Goal: Subscribe to service/newsletter

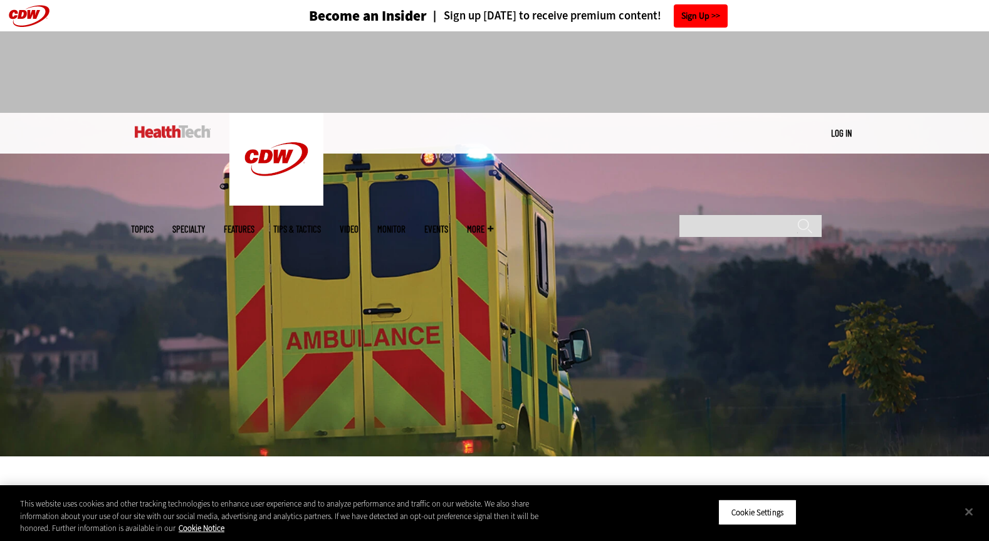
click at [696, 18] on link "Sign Up" at bounding box center [701, 15] width 54 height 23
click at [701, 6] on link "Sign Up" at bounding box center [701, 15] width 54 height 23
click at [748, 215] on input "Search" at bounding box center [750, 226] width 142 height 22
click at [749, 215] on input "Search" at bounding box center [750, 226] width 142 height 22
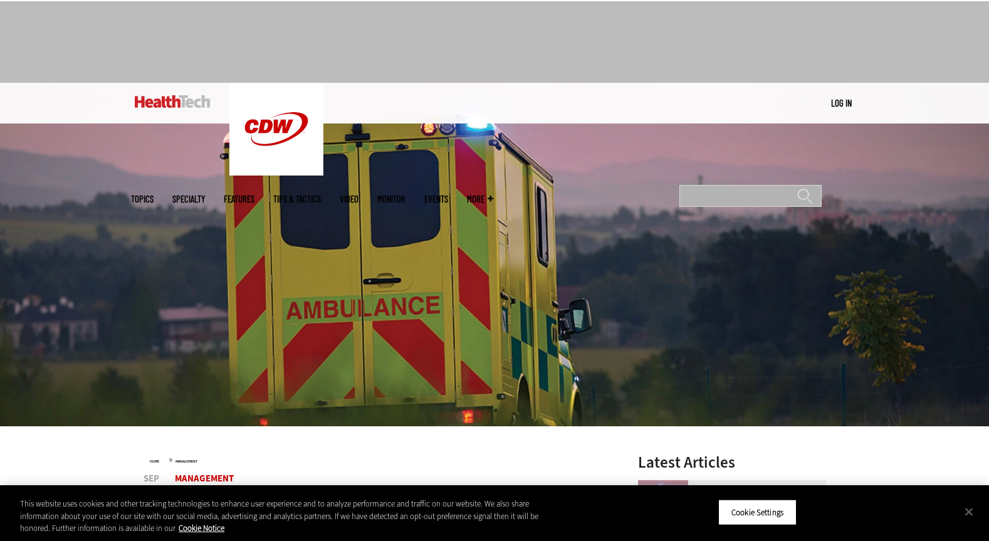
scroll to position [34, 0]
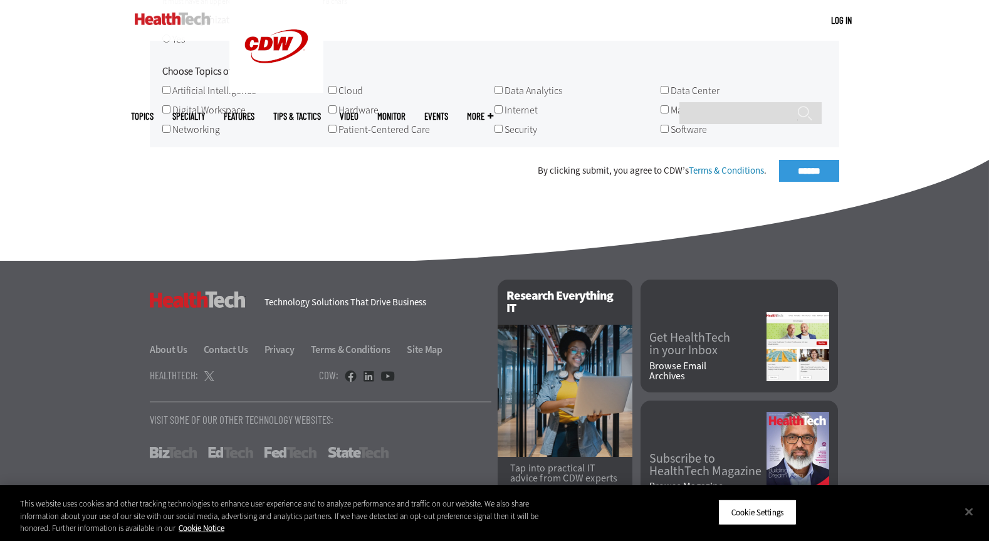
scroll to position [766, 0]
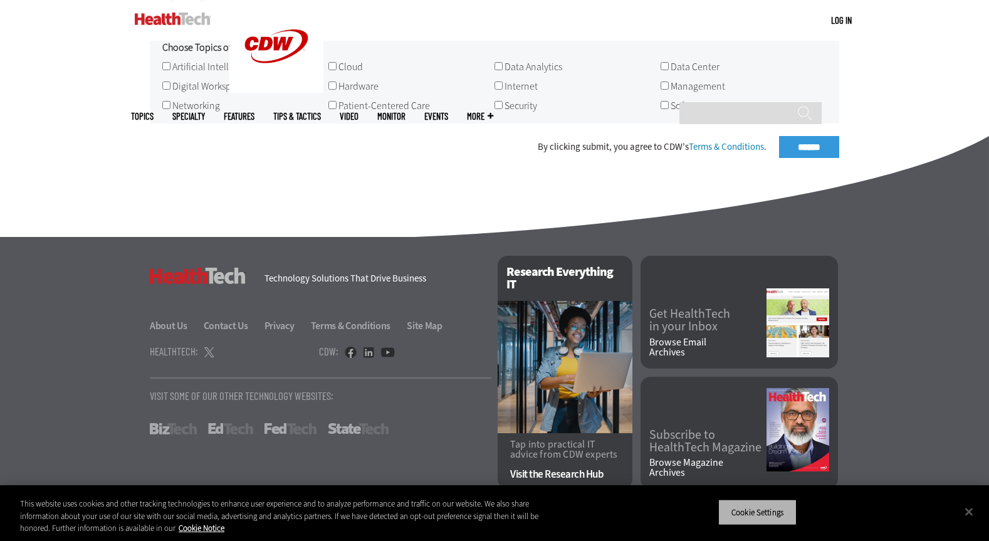
click at [767, 507] on button "Cookie Settings" at bounding box center [757, 512] width 78 height 26
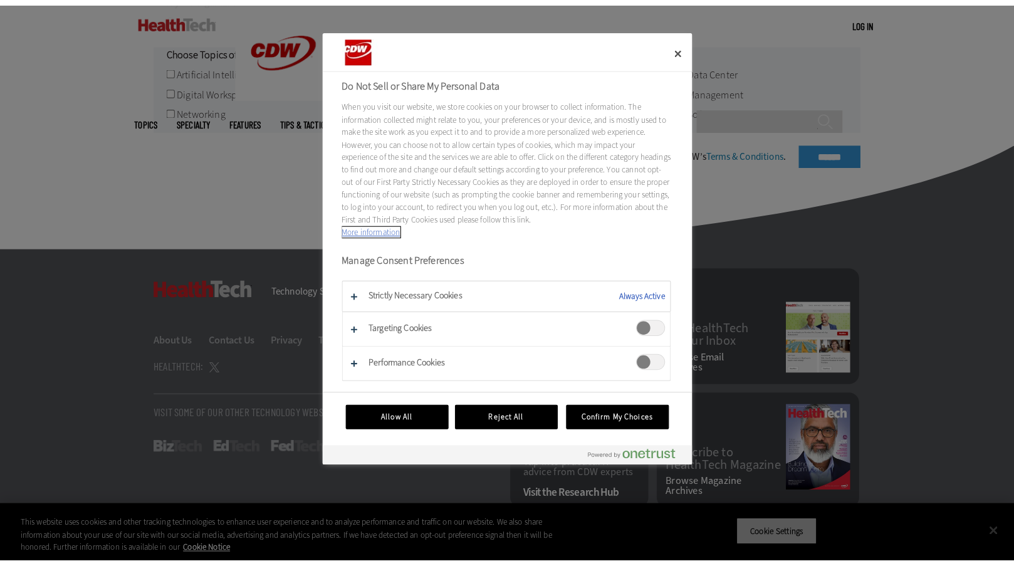
scroll to position [740, 0]
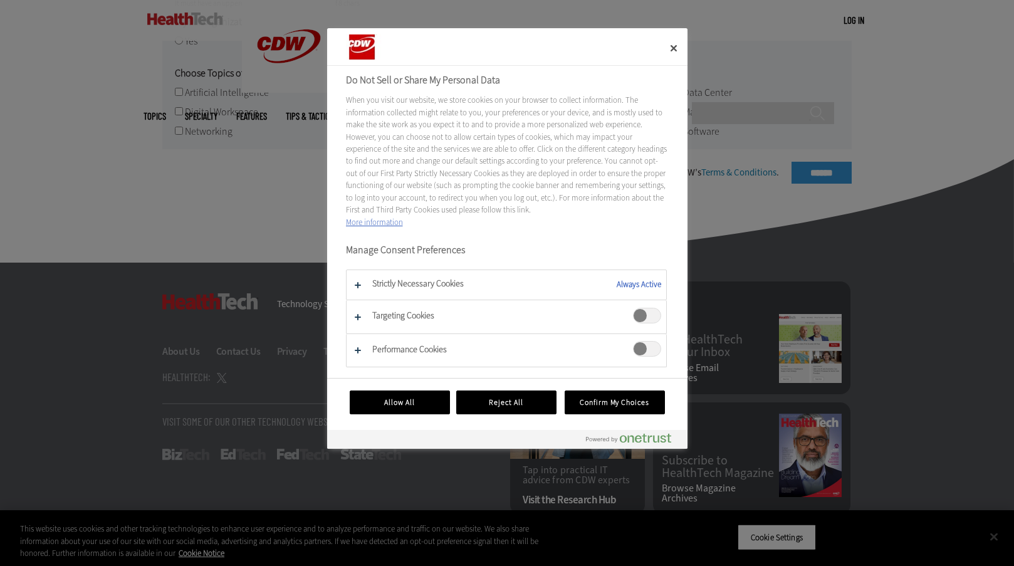
click at [770, 509] on div at bounding box center [507, 283] width 1014 height 566
click at [771, 509] on div at bounding box center [507, 283] width 1014 height 566
click at [771, 508] on div at bounding box center [507, 283] width 1014 height 566
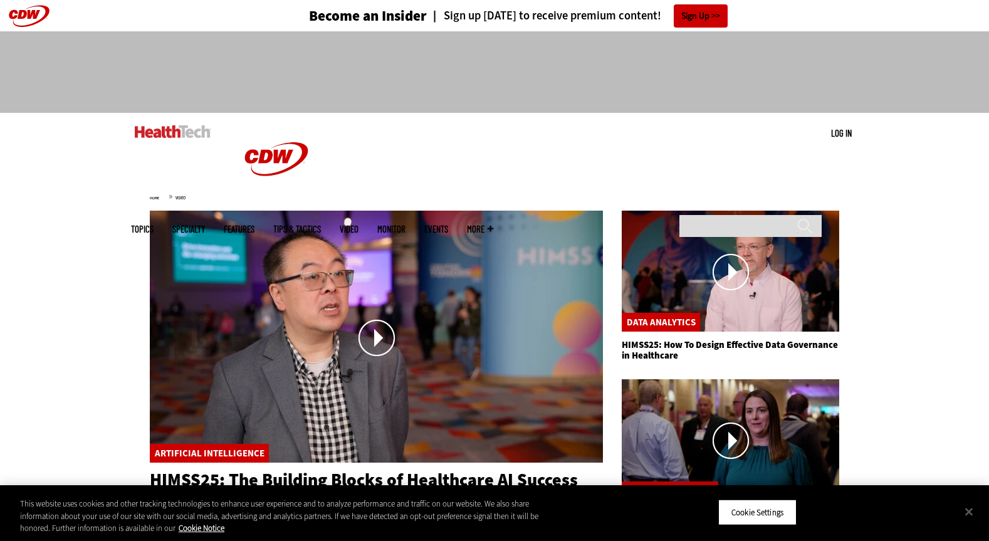
drag, startPoint x: 0, startPoint y: 0, endPoint x: 530, endPoint y: 170, distance: 556.1
drag, startPoint x: 530, startPoint y: 169, endPoint x: 523, endPoint y: 165, distance: 7.9
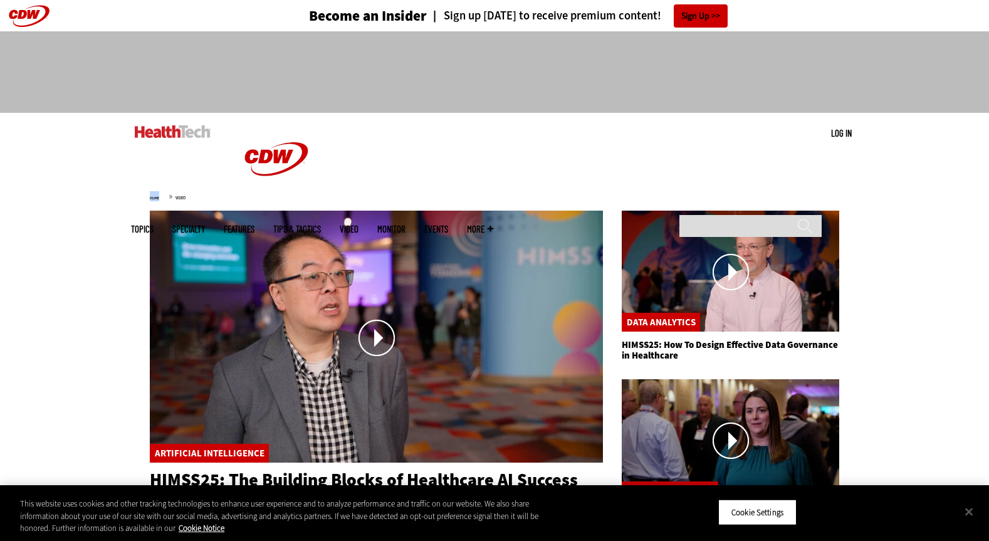
click at [489, 106] on div at bounding box center [494, 71] width 989 height 81
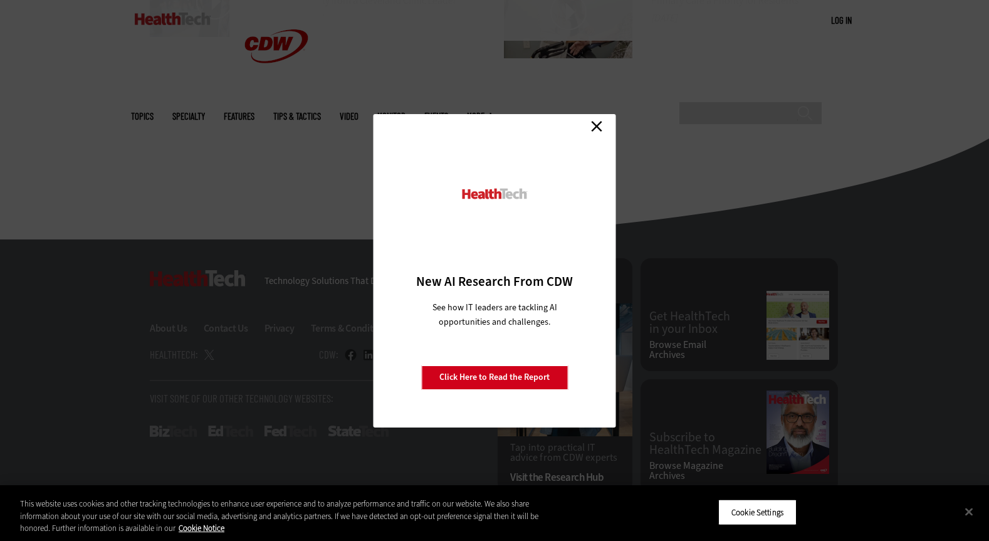
scroll to position [843, 0]
